Goal: Check status: Check status

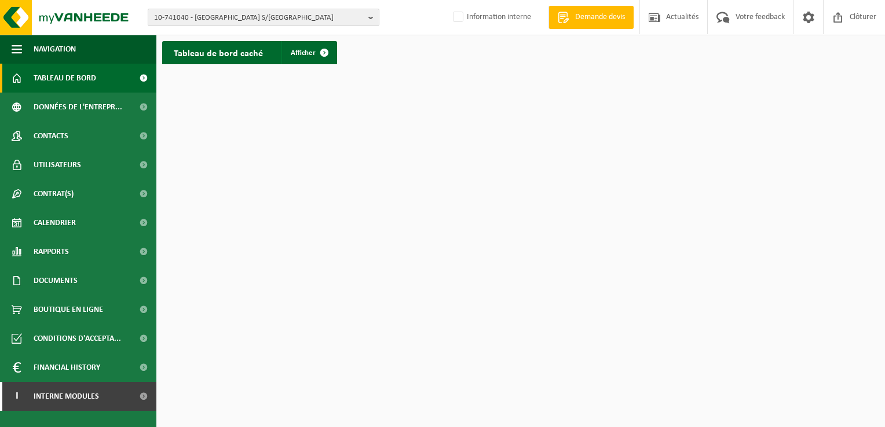
click at [305, 16] on span "10-741040 - [GEOGRAPHIC_DATA] S/[GEOGRAPHIC_DATA]" at bounding box center [259, 17] width 210 height 17
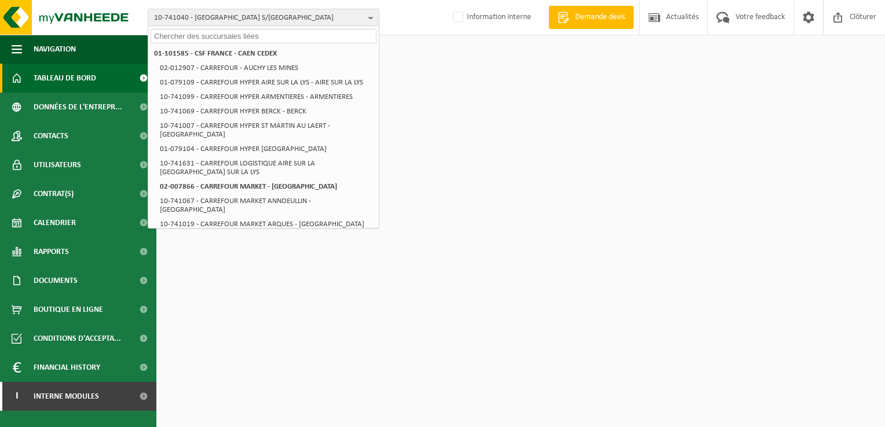
click at [188, 36] on input "text" at bounding box center [264, 36] width 226 height 14
paste input "01-085953"
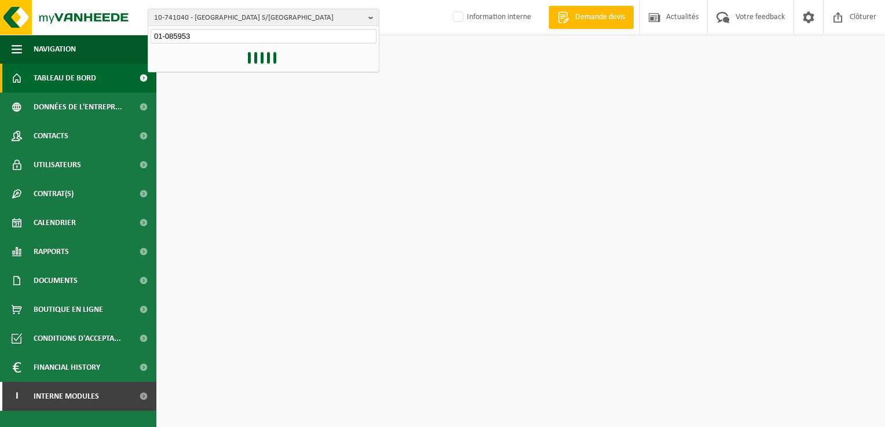
type input "01-085953"
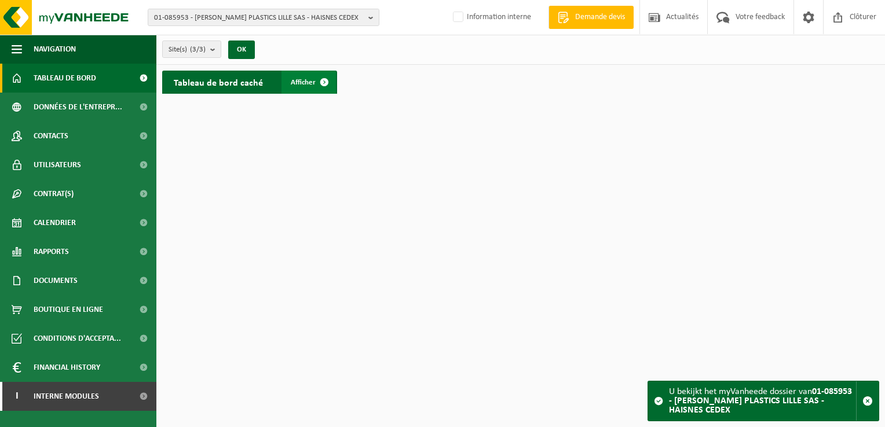
click at [322, 80] on span at bounding box center [324, 82] width 23 height 23
